Goal: Information Seeking & Learning: Learn about a topic

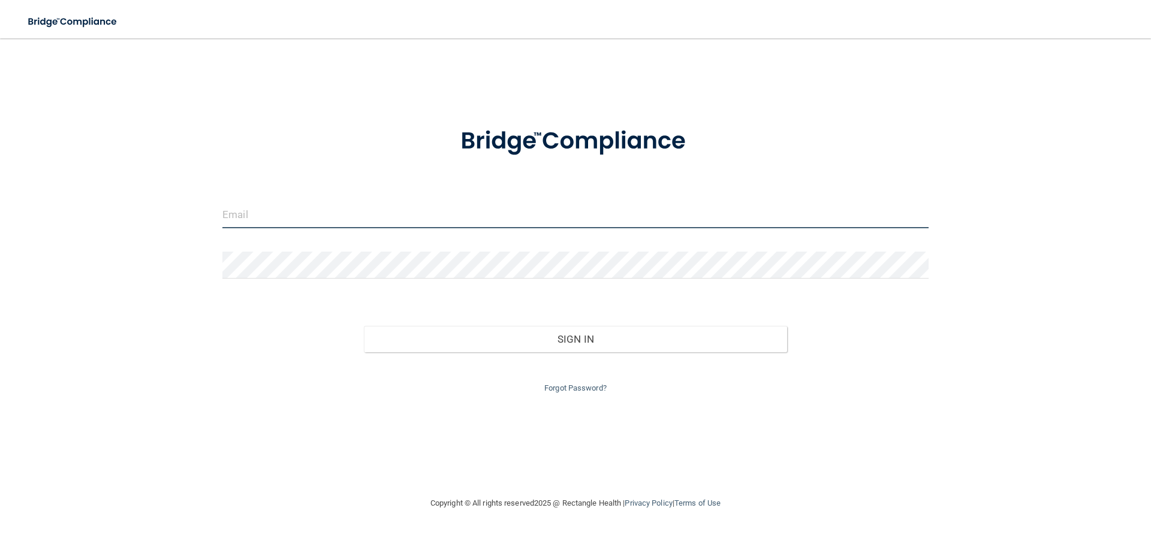
click at [242, 218] on input "email" at bounding box center [575, 214] width 706 height 27
click at [242, 215] on input "email" at bounding box center [575, 214] width 706 height 27
click at [198, 212] on div "Invalid email/password. You don't have permission to access that page. Sign In …" at bounding box center [575, 267] width 1103 height 434
click at [252, 216] on input "email" at bounding box center [575, 214] width 706 height 27
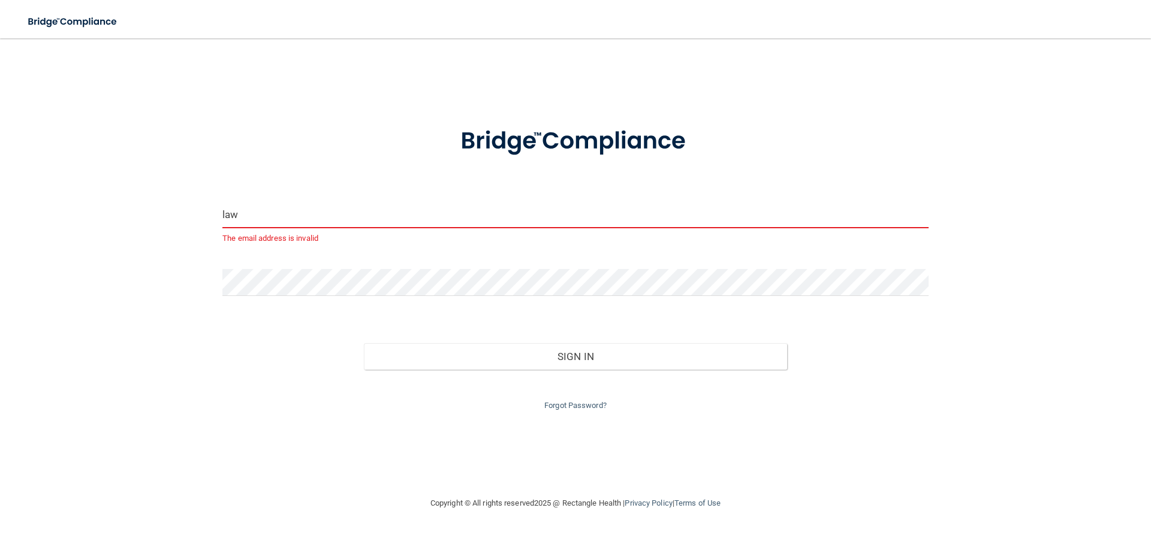
type input "[EMAIL_ADDRESS][DOMAIN_NAME]"
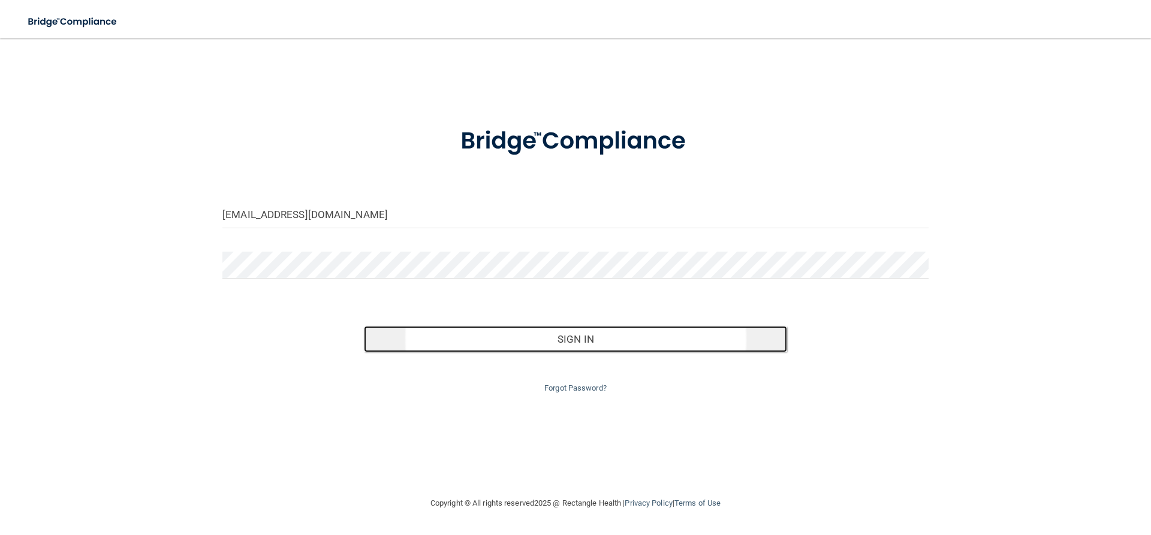
click at [432, 344] on button "Sign In" at bounding box center [576, 339] width 424 height 26
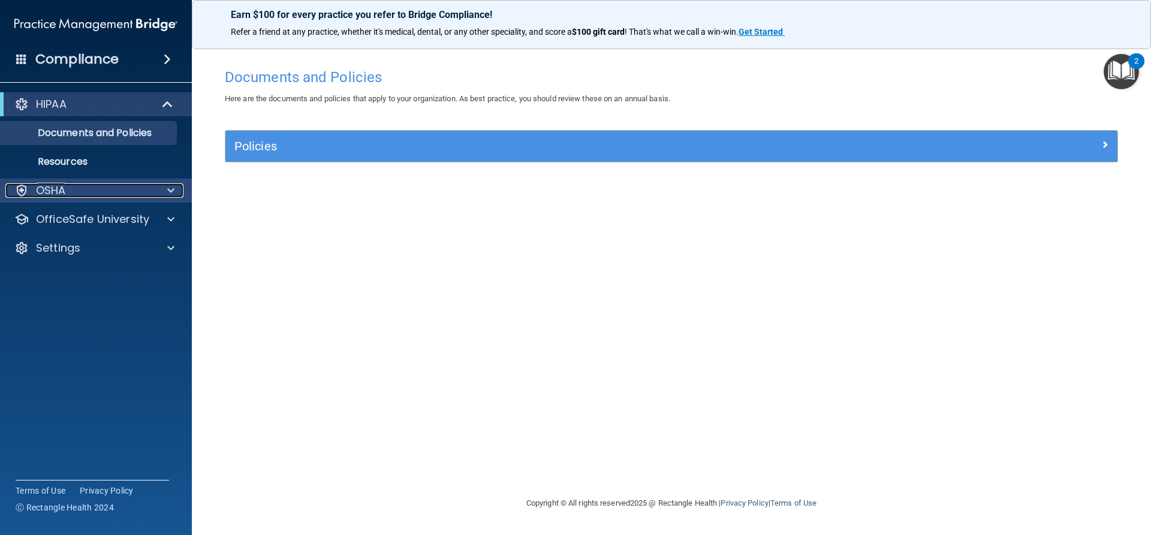
click at [52, 194] on p "OSHA" at bounding box center [51, 190] width 30 height 14
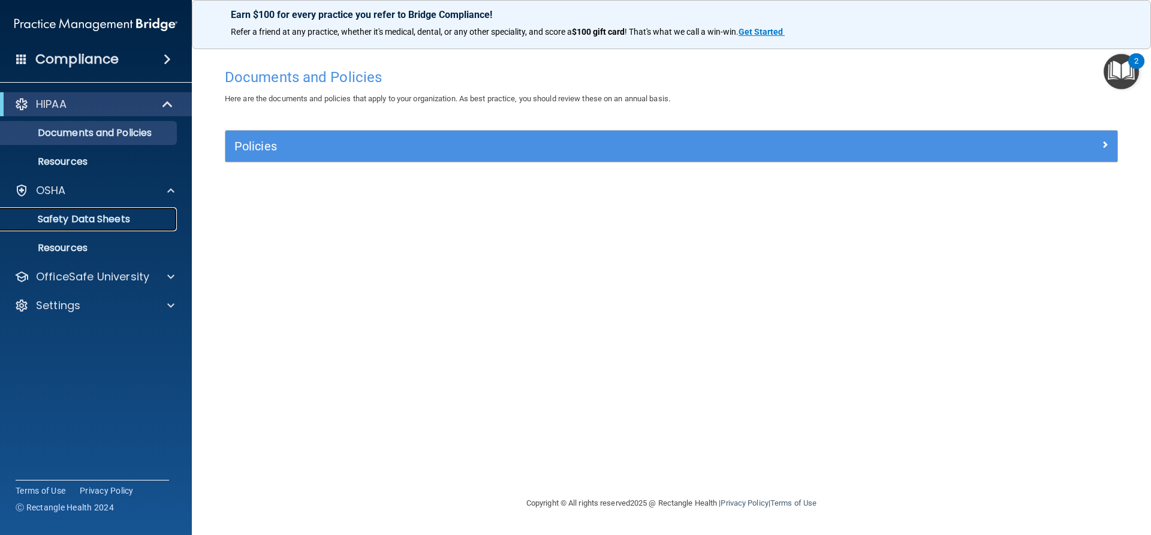
click at [56, 213] on link "Safety Data Sheets" at bounding box center [82, 219] width 189 height 24
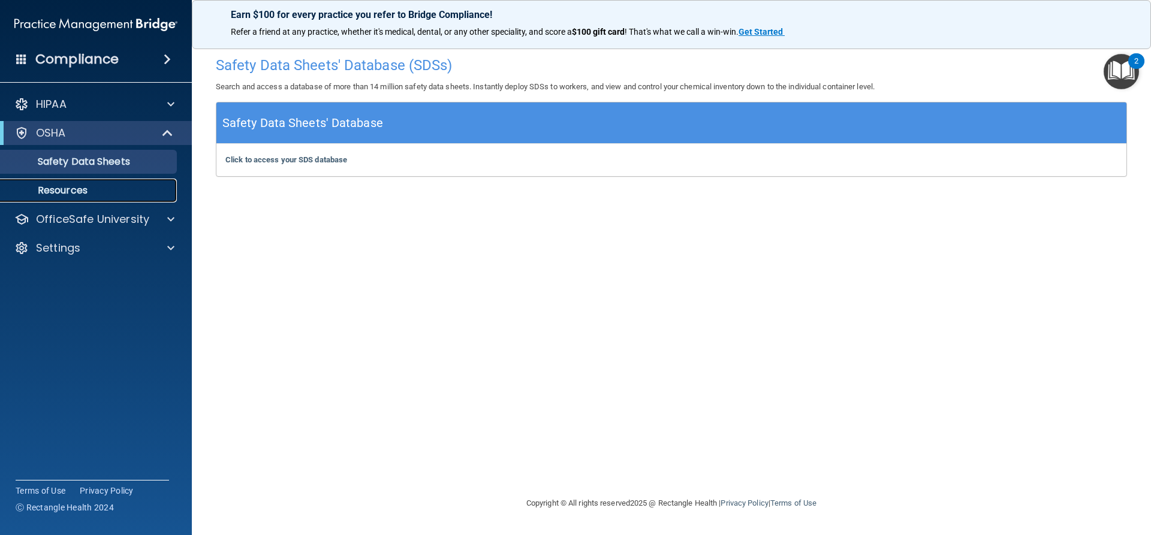
click at [64, 194] on p "Resources" at bounding box center [90, 191] width 164 height 12
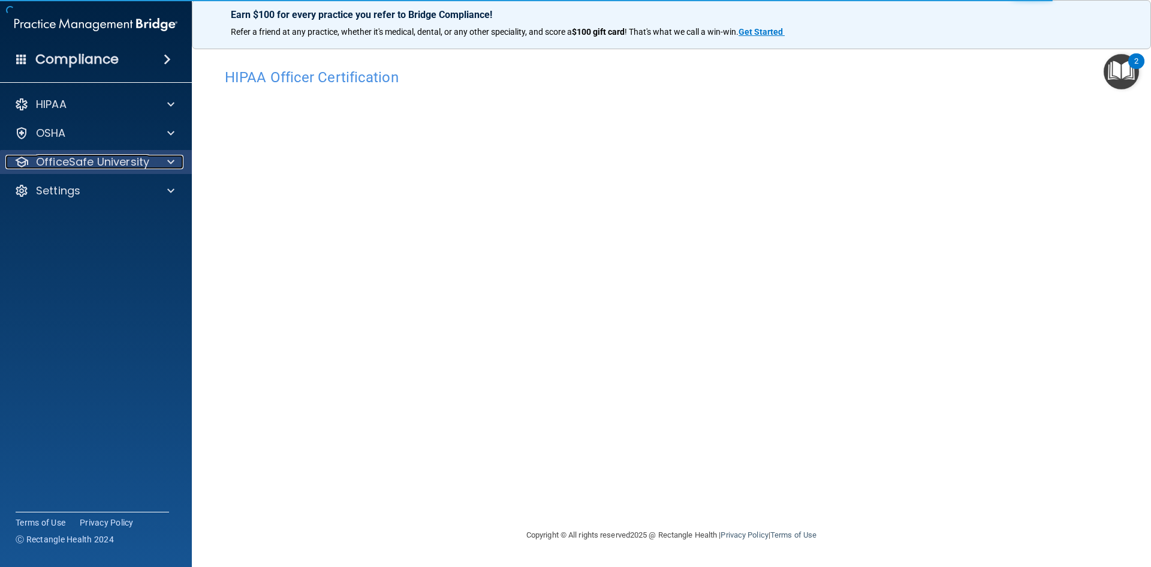
click at [170, 162] on span at bounding box center [170, 162] width 7 height 14
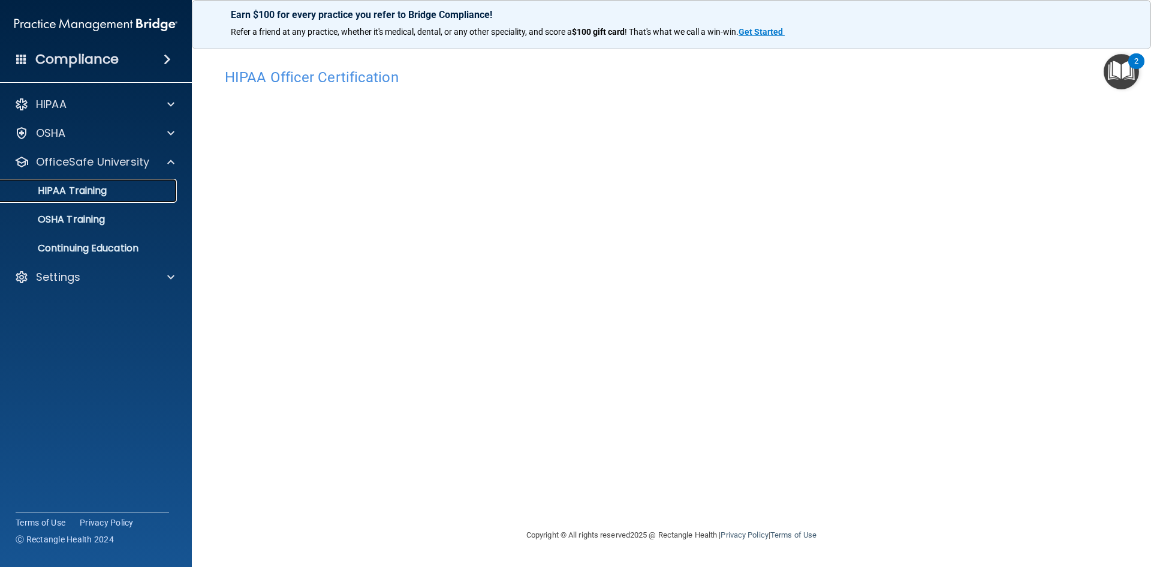
click at [55, 191] on p "HIPAA Training" at bounding box center [57, 191] width 99 height 12
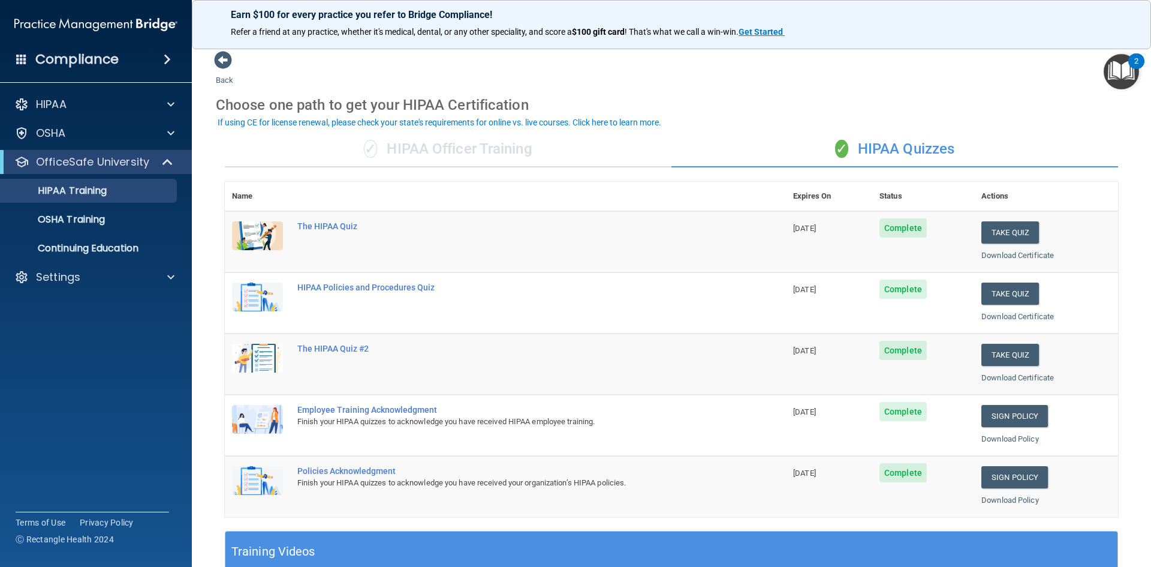
click at [454, 153] on div "✓ HIPAA Officer Training" at bounding box center [448, 149] width 447 height 36
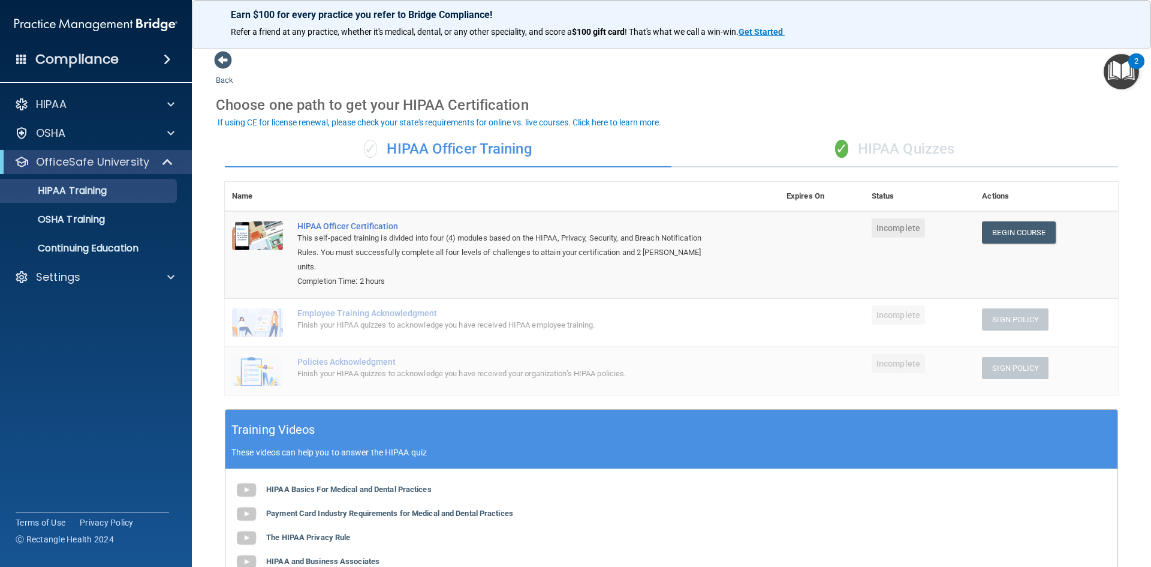
click at [869, 150] on div "✓ HIPAA Quizzes" at bounding box center [894, 149] width 447 height 36
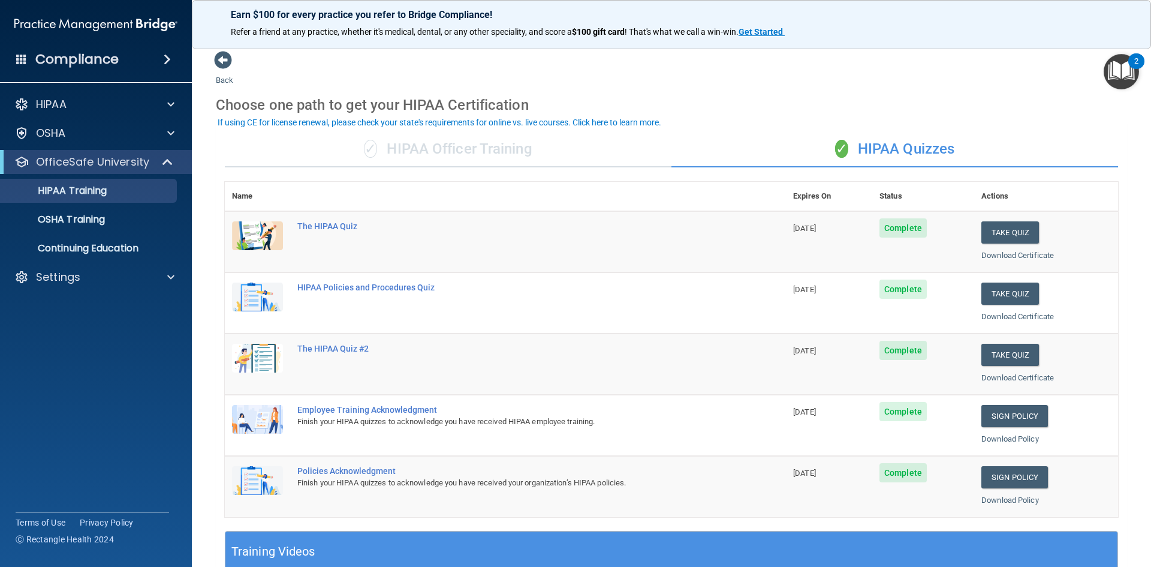
click at [444, 147] on div "✓ HIPAA Officer Training" at bounding box center [448, 149] width 447 height 36
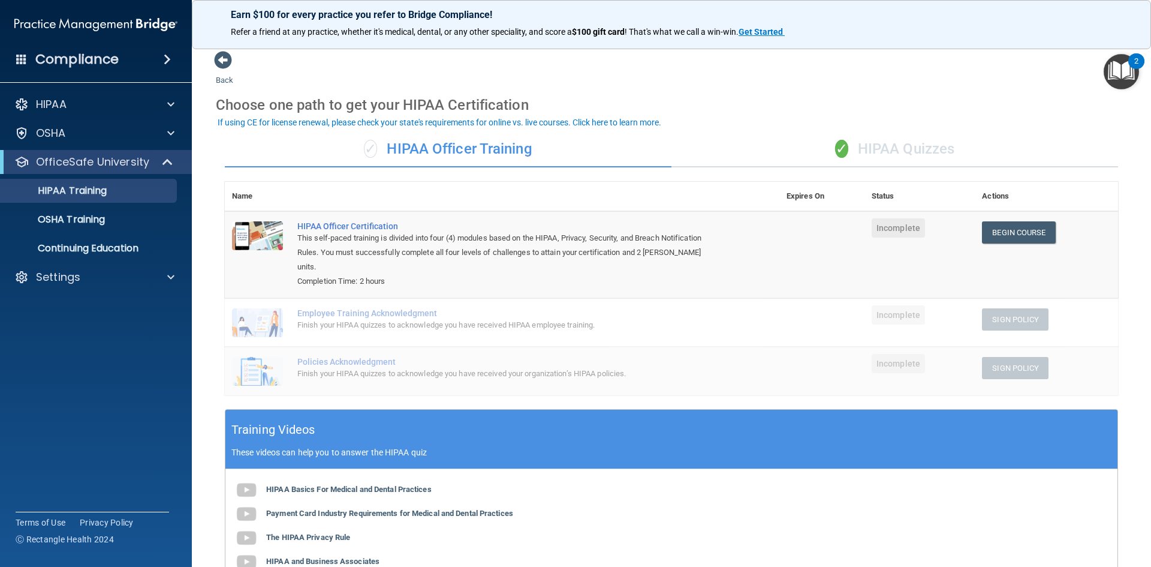
click at [884, 154] on div "✓ HIPAA Quizzes" at bounding box center [894, 149] width 447 height 36
